Goal: Transaction & Acquisition: Purchase product/service

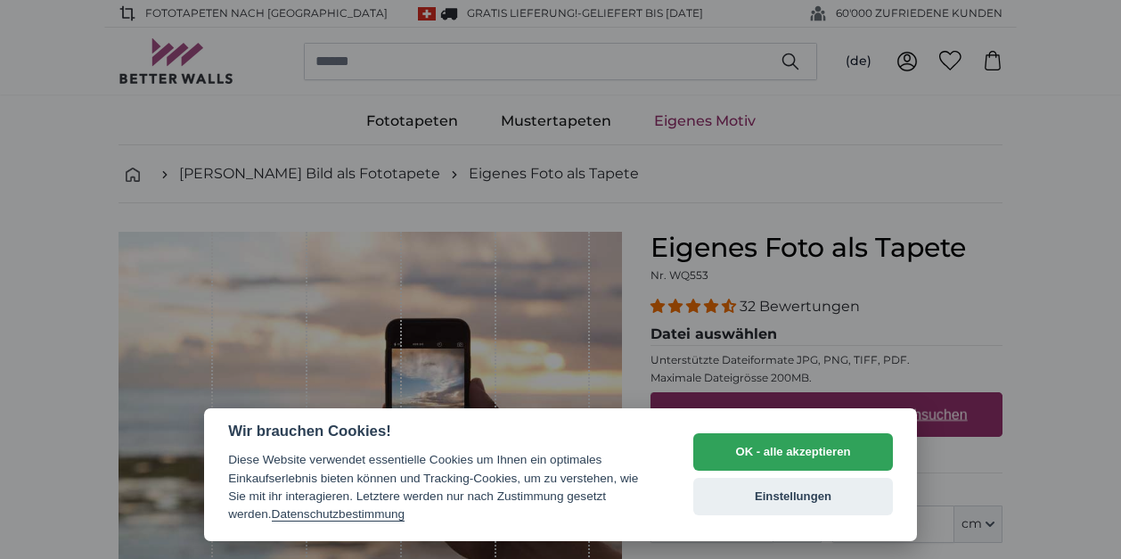
click at [759, 494] on button "Einstellungen" at bounding box center [793, 496] width 200 height 37
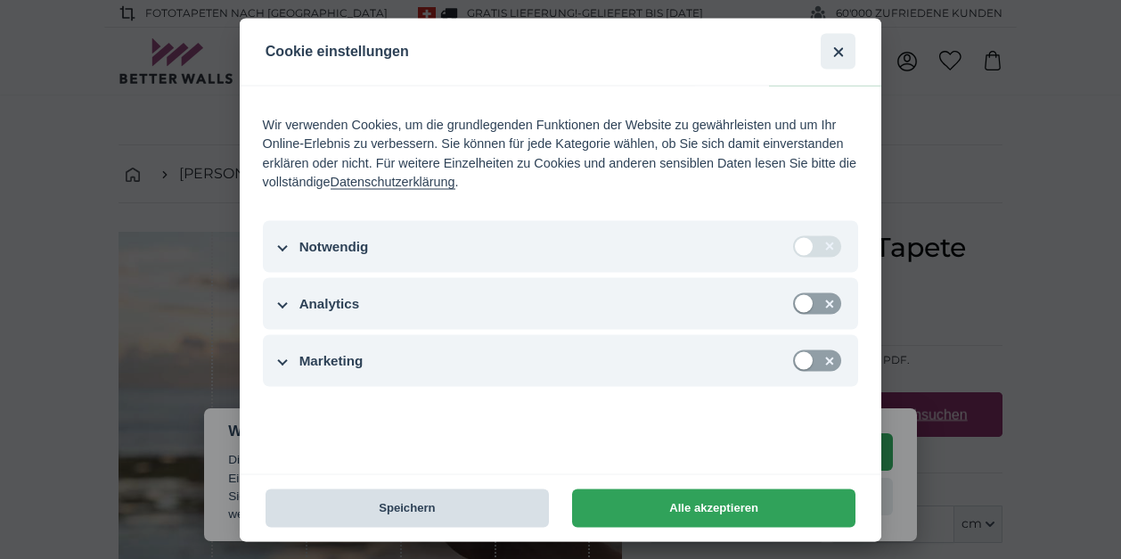
click at [470, 505] on button "Speichern" at bounding box center [407, 507] width 283 height 38
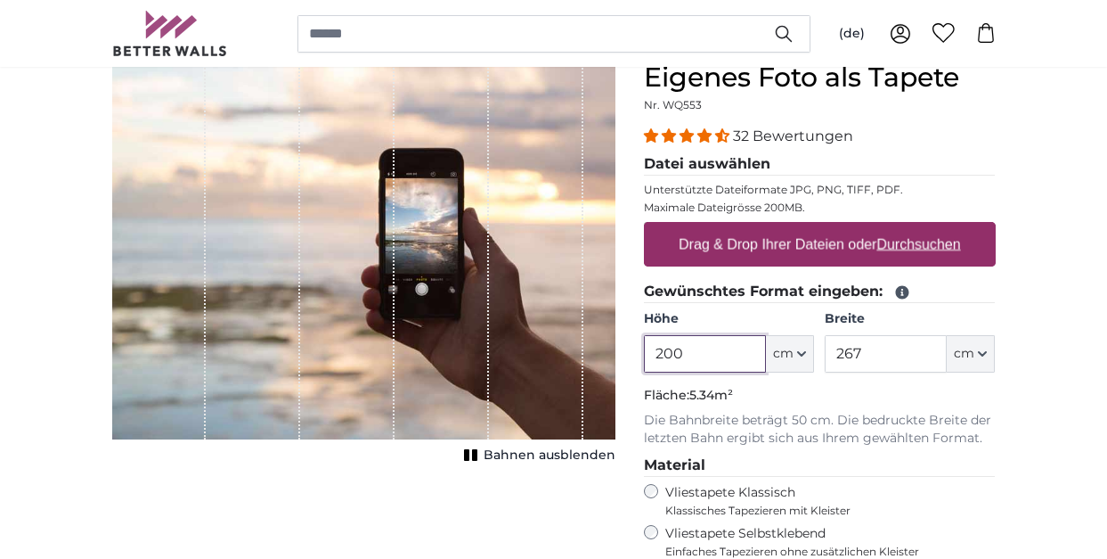
scroll to position [171, 0]
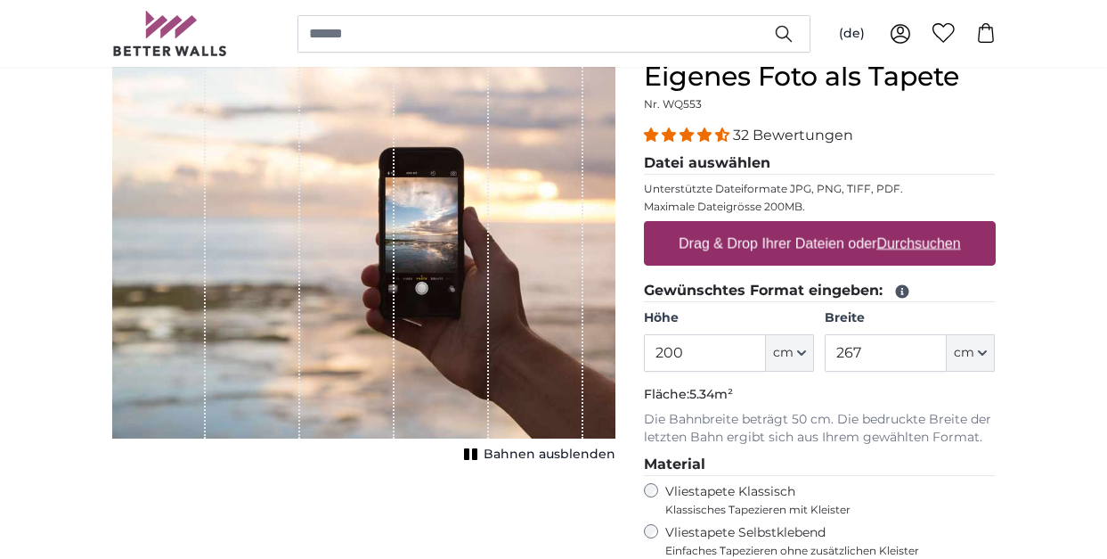
click at [740, 139] on span "32 Bewertungen" at bounding box center [793, 135] width 120 height 17
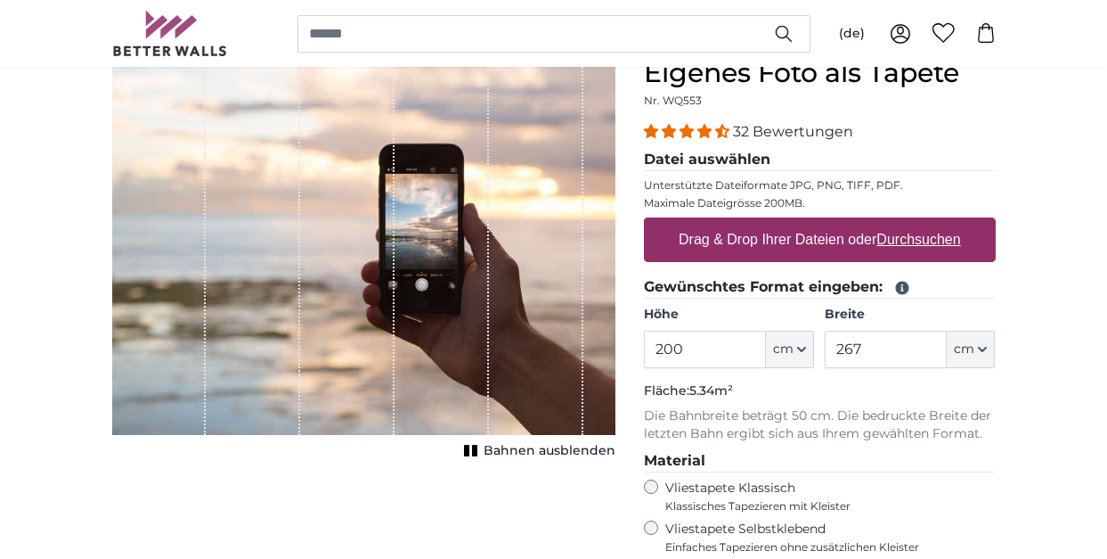
scroll to position [195, 0]
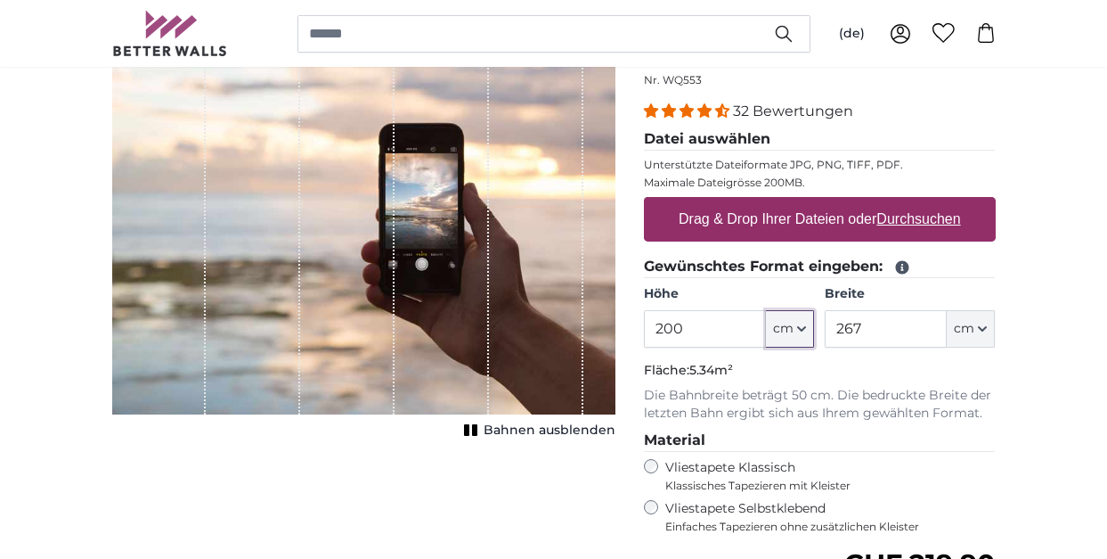
click at [784, 331] on span "cm" at bounding box center [783, 329] width 20 height 18
click at [801, 328] on icon "button" at bounding box center [801, 328] width 9 height 9
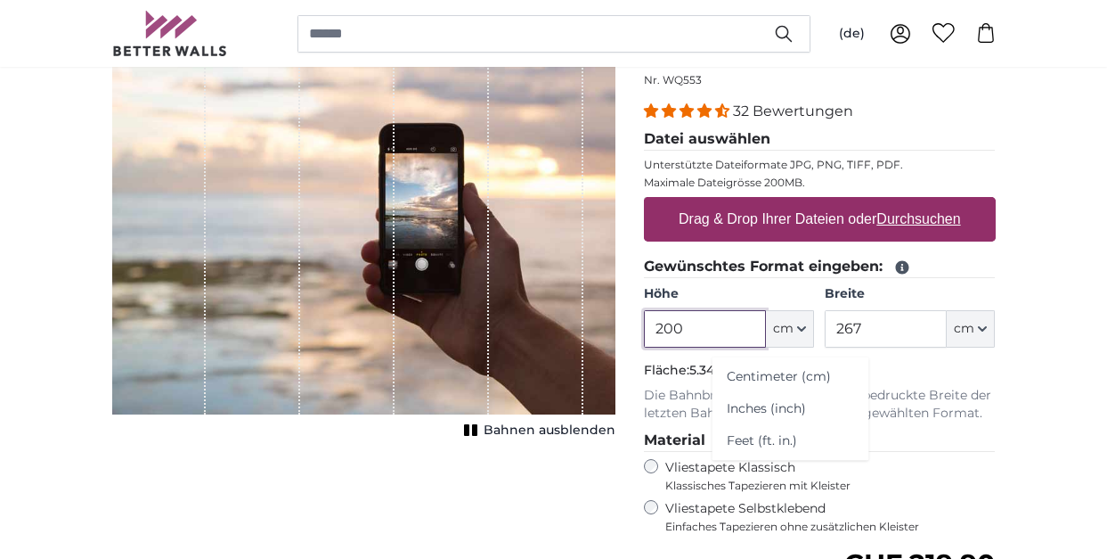
click at [663, 334] on input "200" at bounding box center [705, 328] width 122 height 37
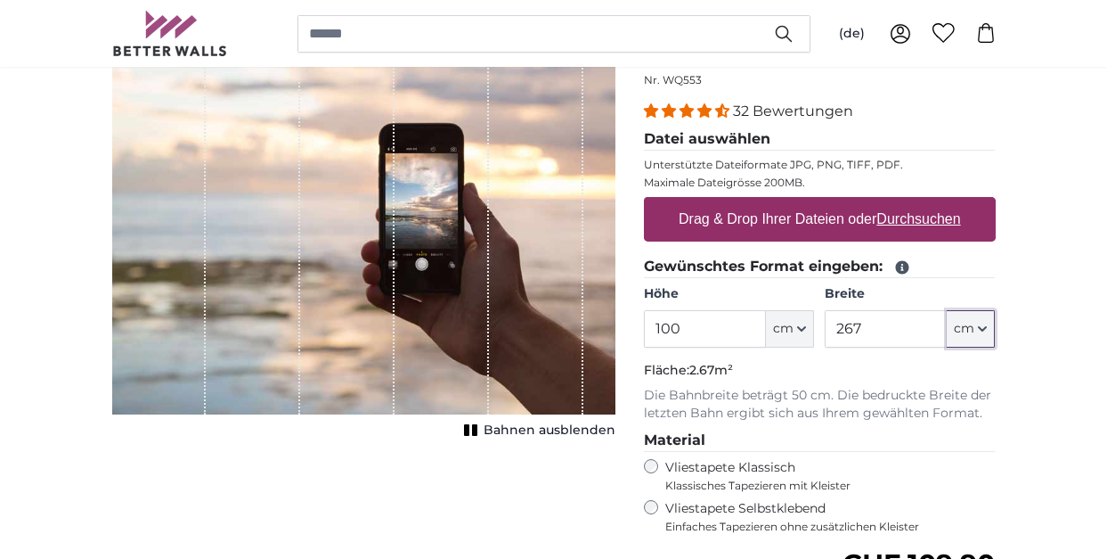
click at [977, 328] on button "cm" at bounding box center [971, 328] width 48 height 37
click at [962, 373] on link "Centimeter (cm)" at bounding box center [972, 377] width 157 height 32
type input "200"
drag, startPoint x: 869, startPoint y: 334, endPoint x: 828, endPoint y: 328, distance: 41.5
click at [828, 328] on input "267" at bounding box center [886, 328] width 122 height 37
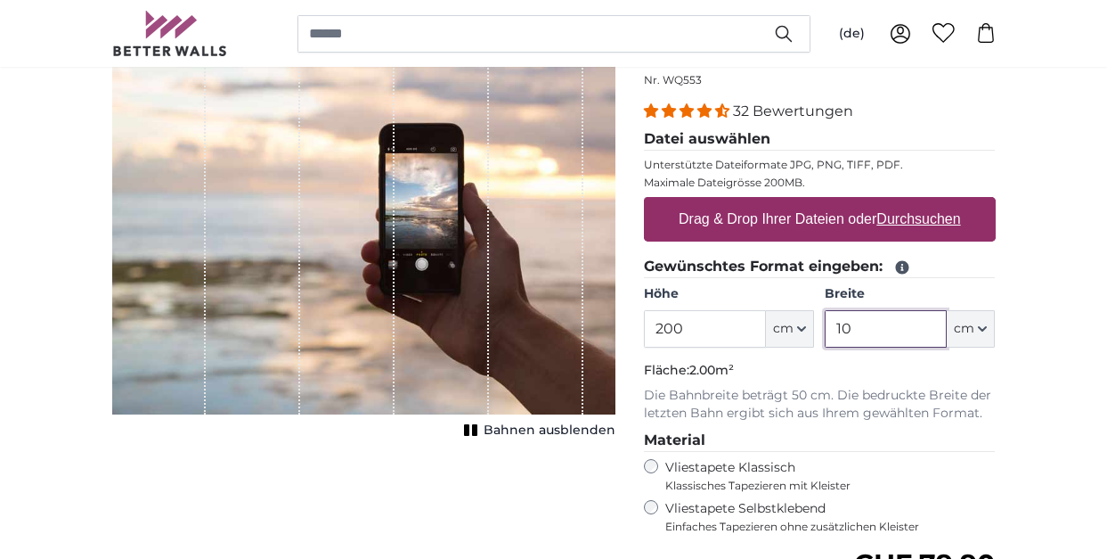
type input "1"
type input "200"
click at [667, 329] on input "200" at bounding box center [705, 328] width 122 height 37
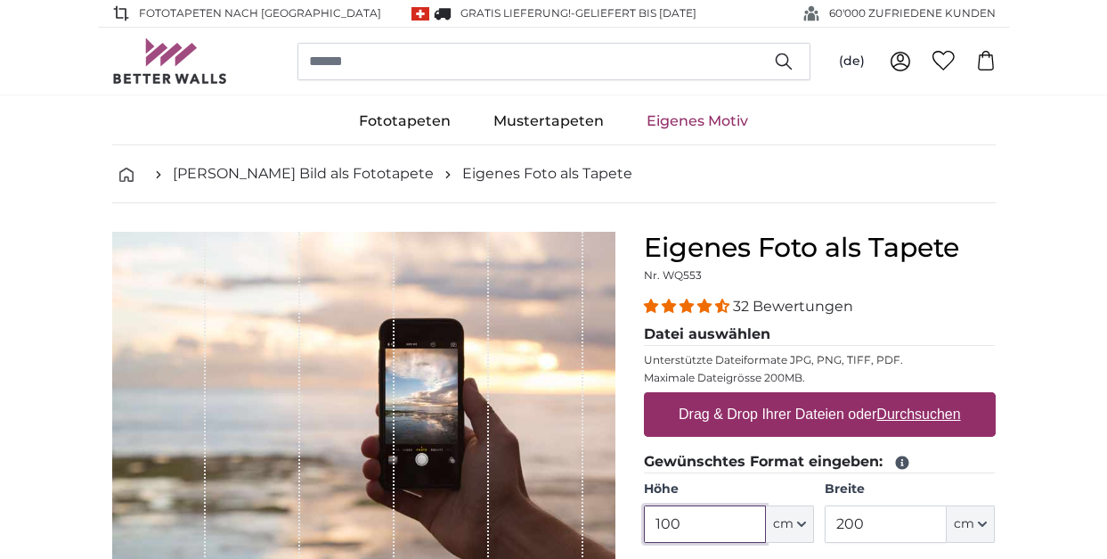
scroll to position [1, 0]
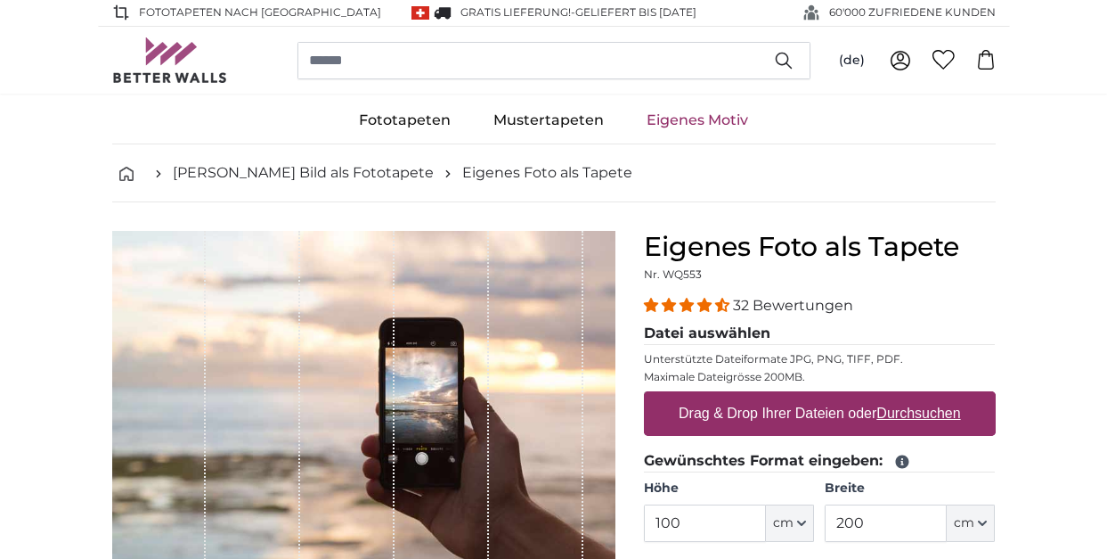
click at [909, 411] on u "Durchsuchen" at bounding box center [919, 412] width 84 height 15
click at [909, 396] on input "Drag & Drop Ihrer Dateien oder Durchsuchen" at bounding box center [820, 393] width 352 height 5
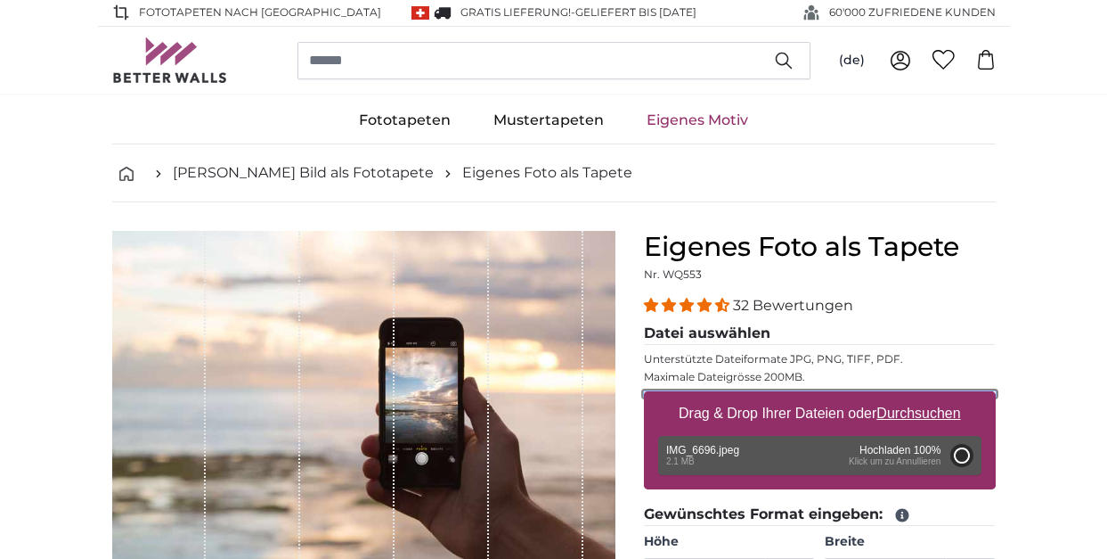
type input "200"
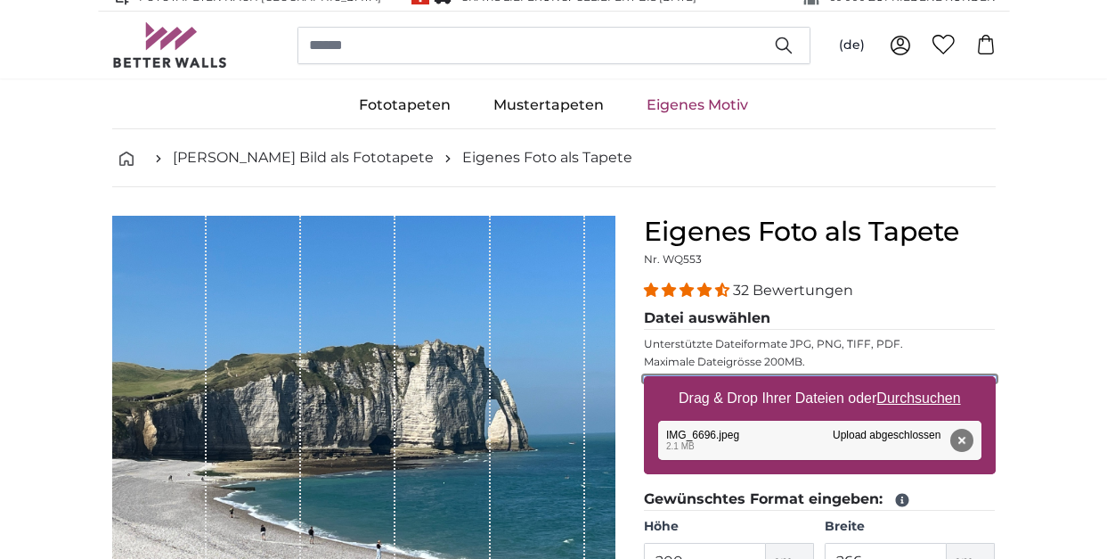
scroll to position [81, 0]
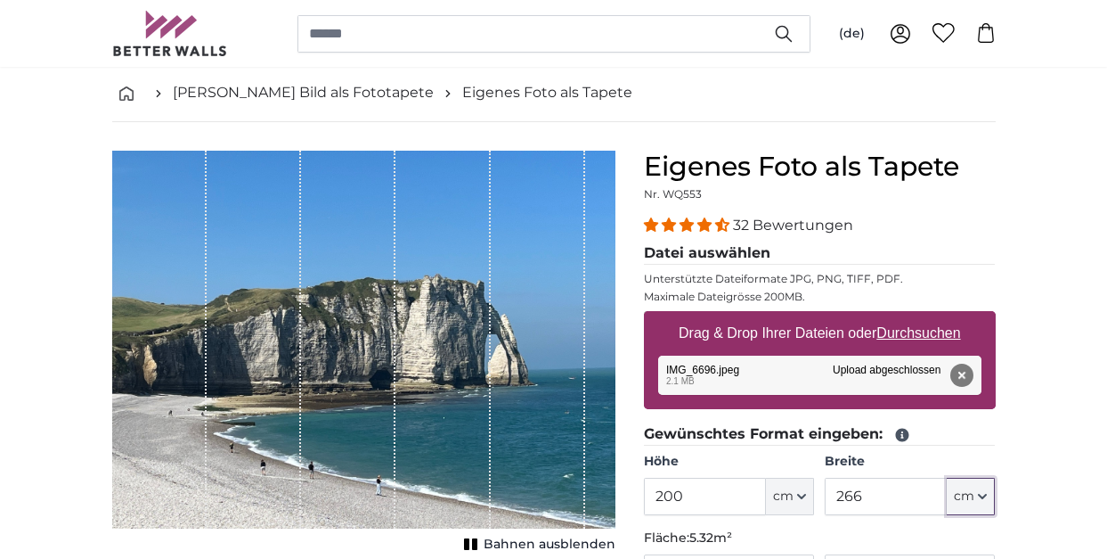
click at [973, 496] on span "cm" at bounding box center [964, 496] width 20 height 18
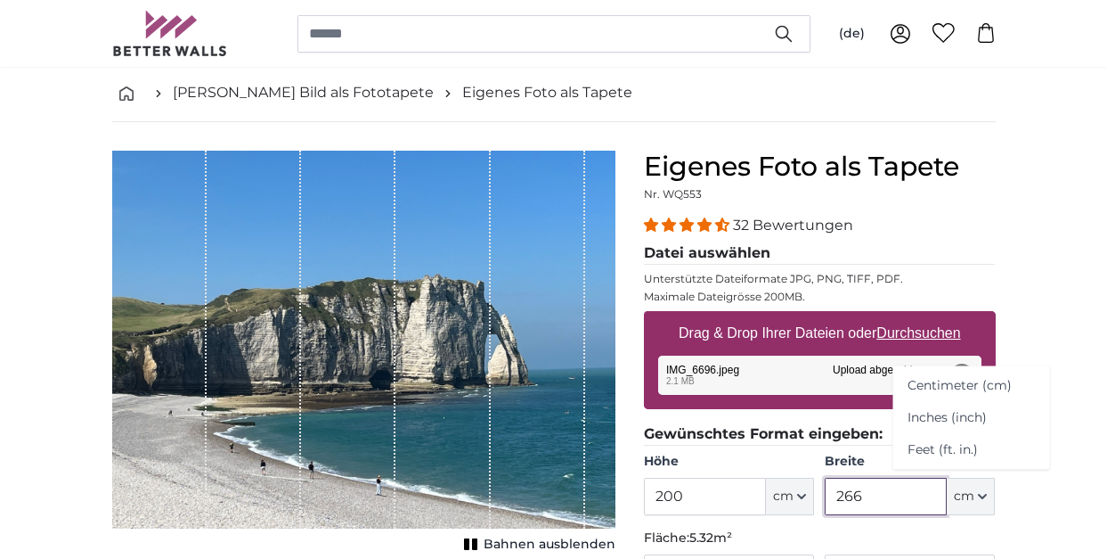
click at [876, 498] on input "266" at bounding box center [886, 496] width 122 height 37
drag, startPoint x: 870, startPoint y: 498, endPoint x: 836, endPoint y: 499, distance: 33.9
click at [836, 499] on input "266" at bounding box center [886, 496] width 122 height 37
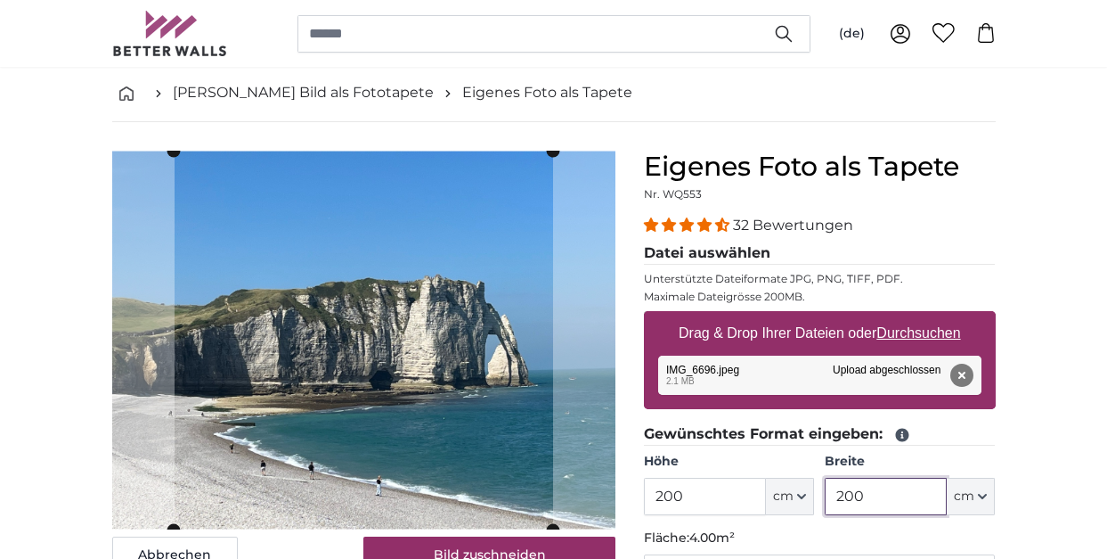
type input "200"
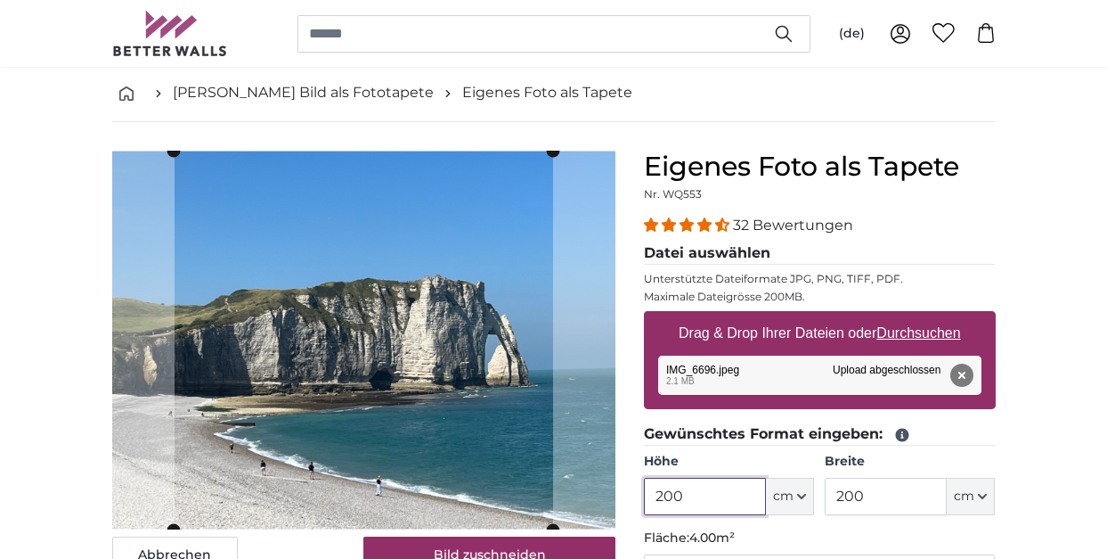
click at [666, 498] on input "200" at bounding box center [705, 496] width 122 height 37
type input "100"
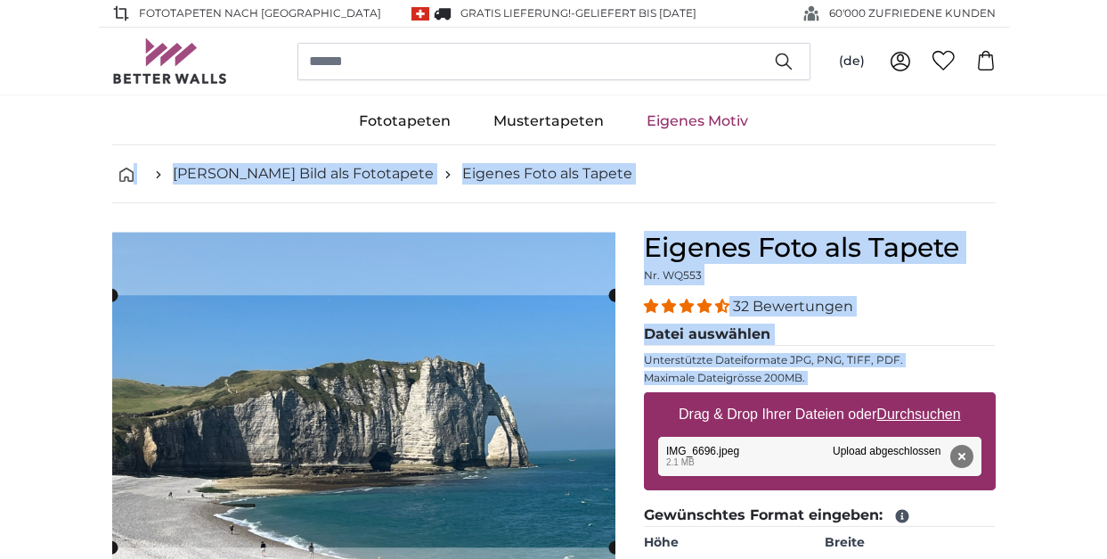
drag, startPoint x: 683, startPoint y: 454, endPoint x: -96, endPoint y: 169, distance: 829.8
click at [0, 169] on html "Fototapeten nach [GEOGRAPHIC_DATA] GRATIS Lieferung! - Geliefert bis [DATE]'000…" at bounding box center [553, 279] width 1107 height 559
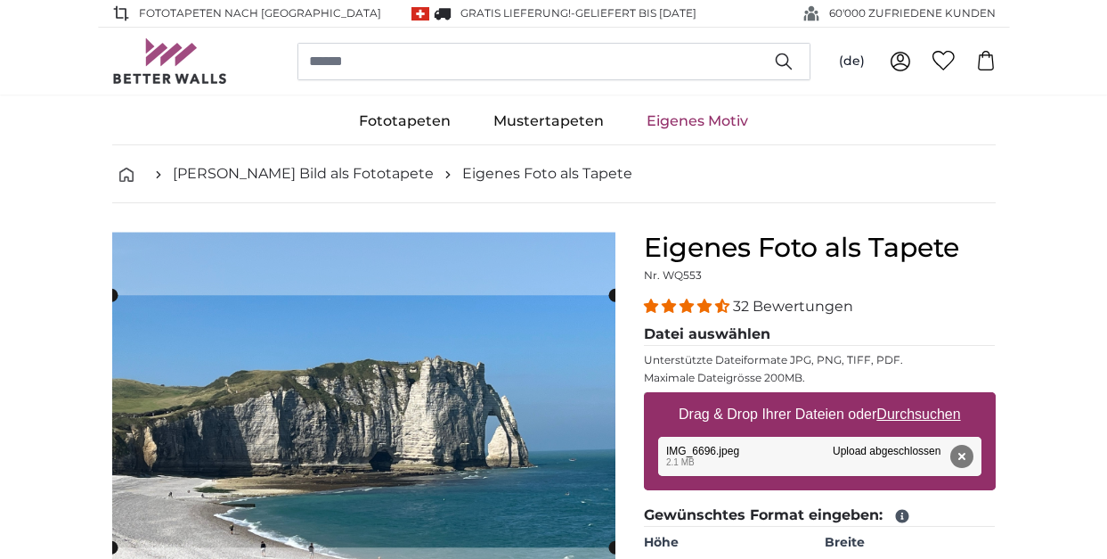
click at [689, 448] on div "Entfernen Nochmal versuchen Entfernen Hochladen Abbrechen Nochmal versuchen Ent…" at bounding box center [819, 456] width 323 height 39
click at [696, 458] on div "Entfernen Nochmal versuchen Entfernen Hochladen Abbrechen Nochmal versuchen Ent…" at bounding box center [819, 456] width 323 height 39
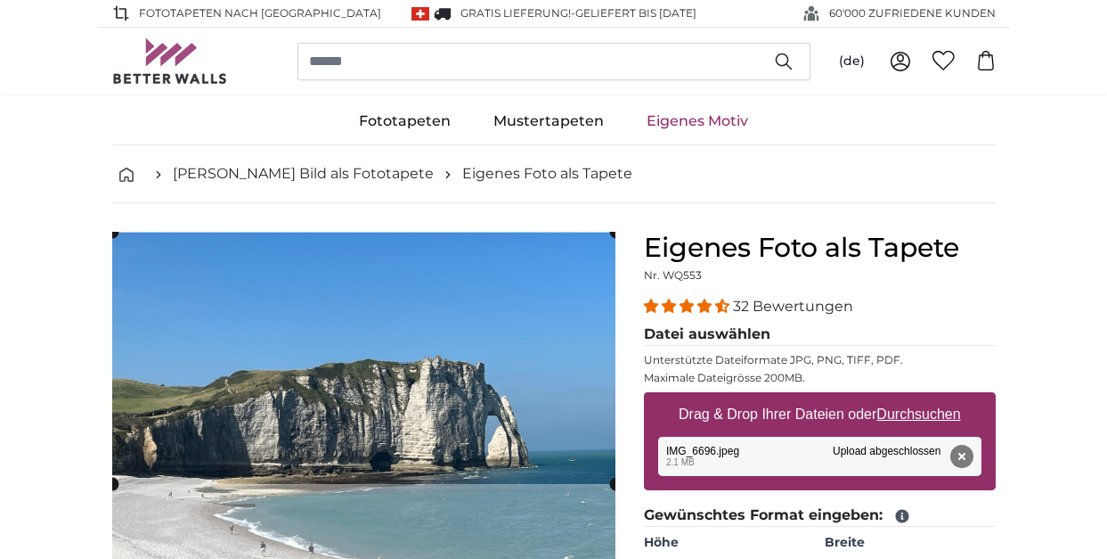
click at [0, 232] on html "Fototapeten nach [GEOGRAPHIC_DATA] GRATIS Lieferung! - Geliefert bis [DATE]'000…" at bounding box center [553, 279] width 1107 height 559
click at [705, 454] on div "Entfernen Nochmal versuchen Entfernen Hochladen Abbrechen Nochmal versuchen Ent…" at bounding box center [819, 456] width 323 height 39
click at [989, 343] on legend "Datei auswählen" at bounding box center [820, 334] width 352 height 22
click at [960, 456] on button "Entfernen" at bounding box center [961, 456] width 23 height 23
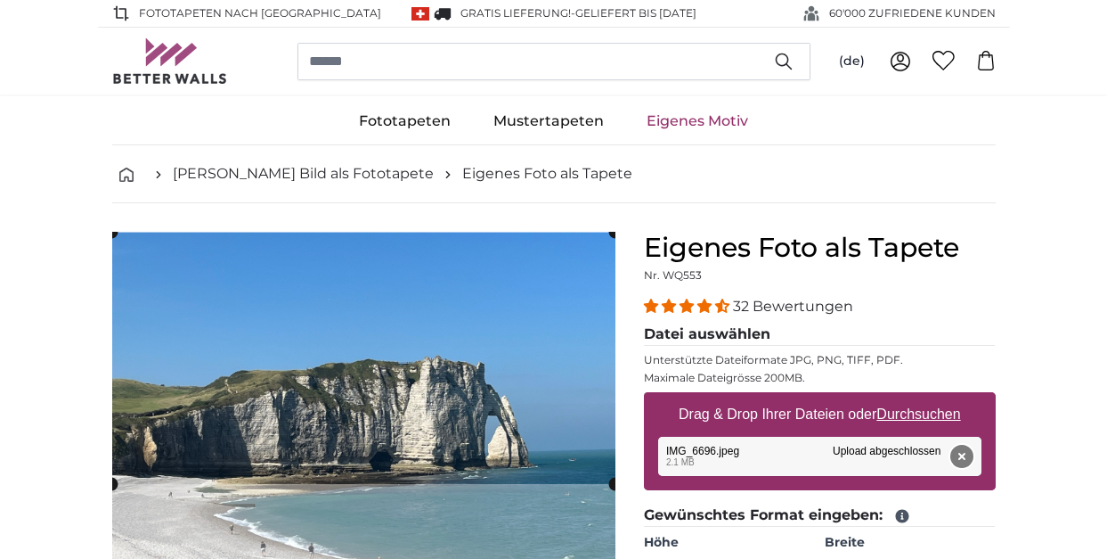
type input "200"
type input "266"
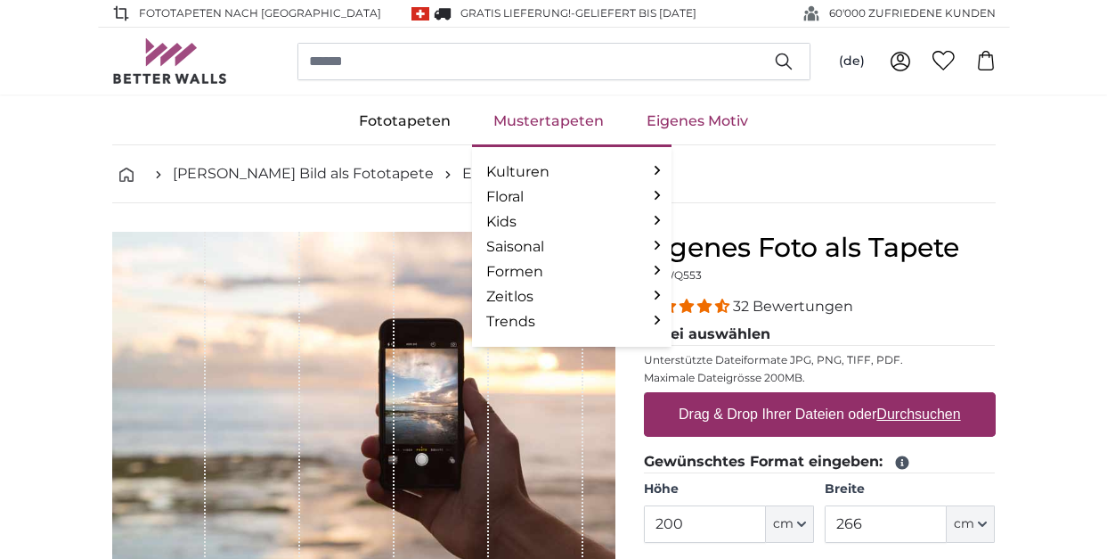
click at [553, 119] on link "Mustertapeten" at bounding box center [548, 121] width 153 height 46
